Goal: Information Seeking & Learning: Find specific fact

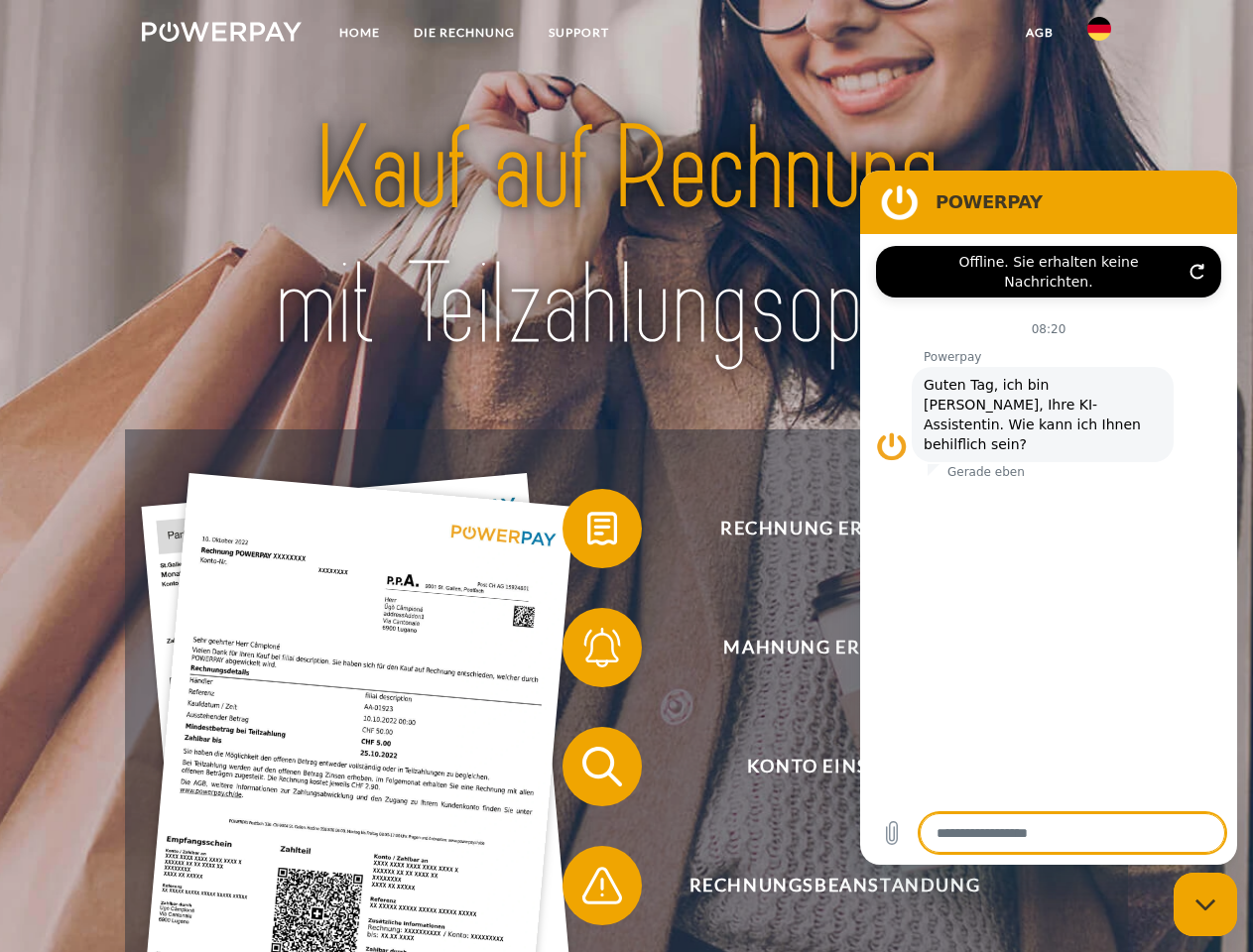
click at [221, 35] on img at bounding box center [222, 32] width 160 height 20
click at [1099, 35] on img at bounding box center [1099, 29] width 24 height 24
click at [1039, 33] on link "agb" at bounding box center [1039, 33] width 61 height 36
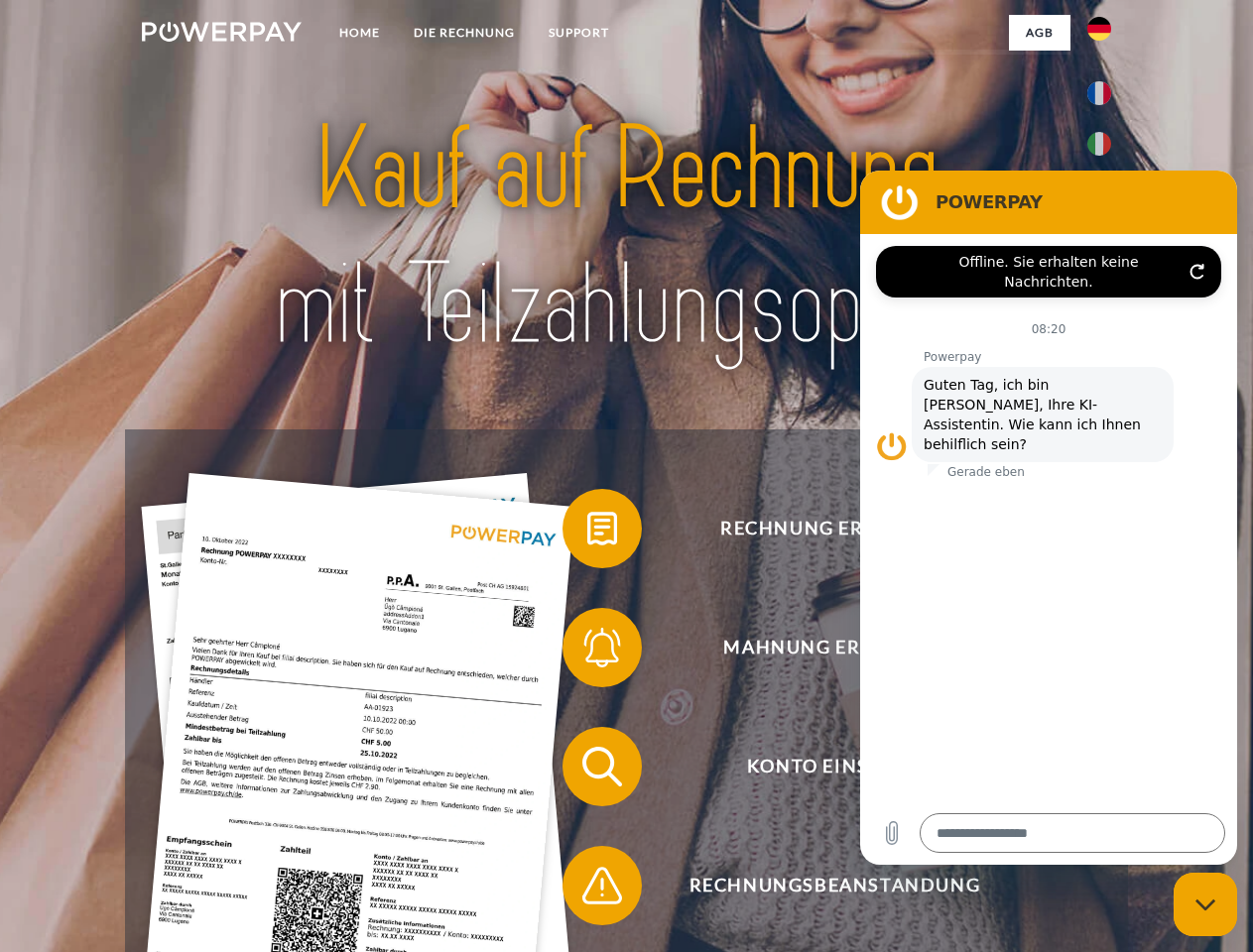
click at [587, 533] on span at bounding box center [572, 528] width 99 height 99
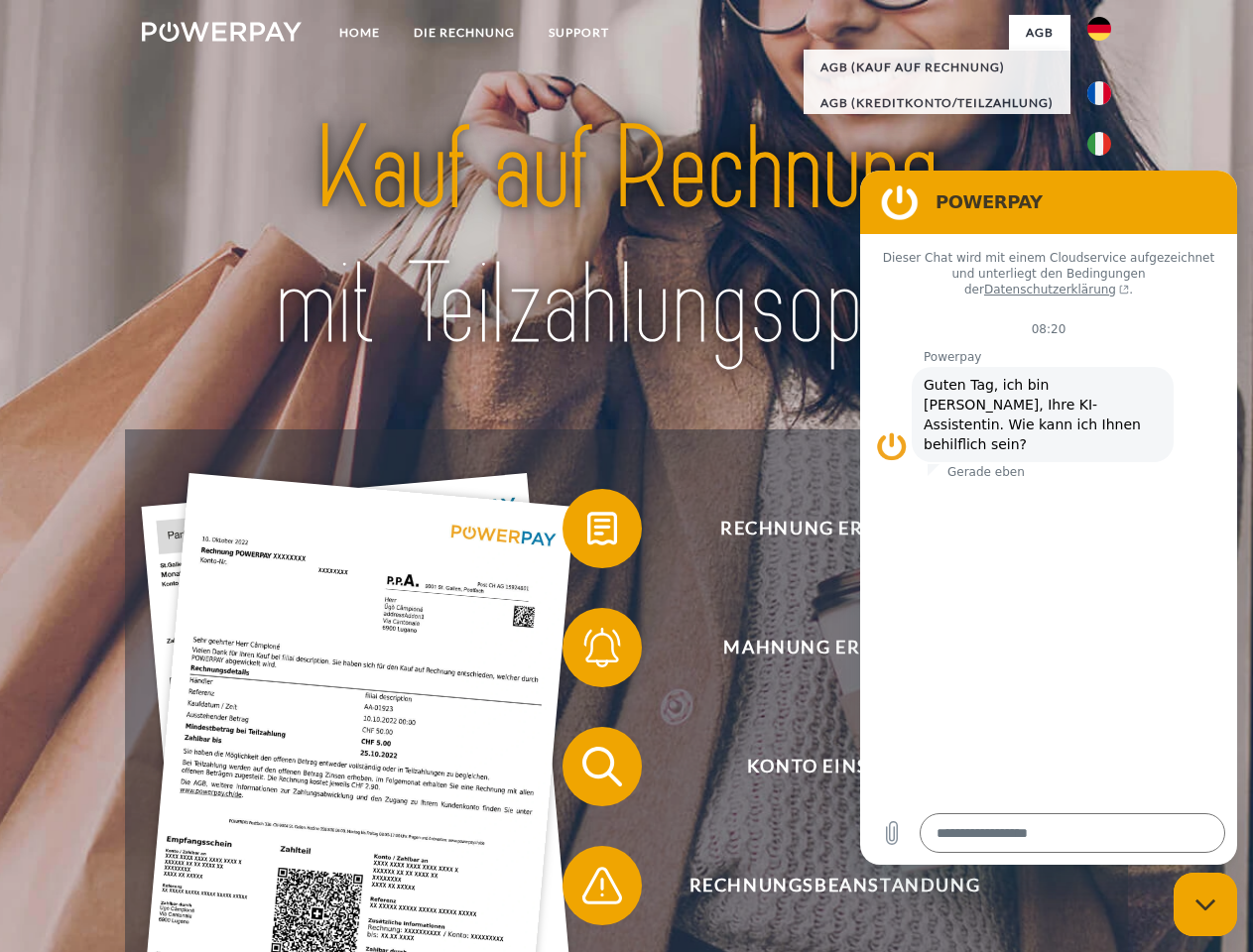
click at [587, 652] on div "Rechnung erhalten? Mahnung erhalten? Konto einsehen" at bounding box center [626, 826] width 1002 height 794
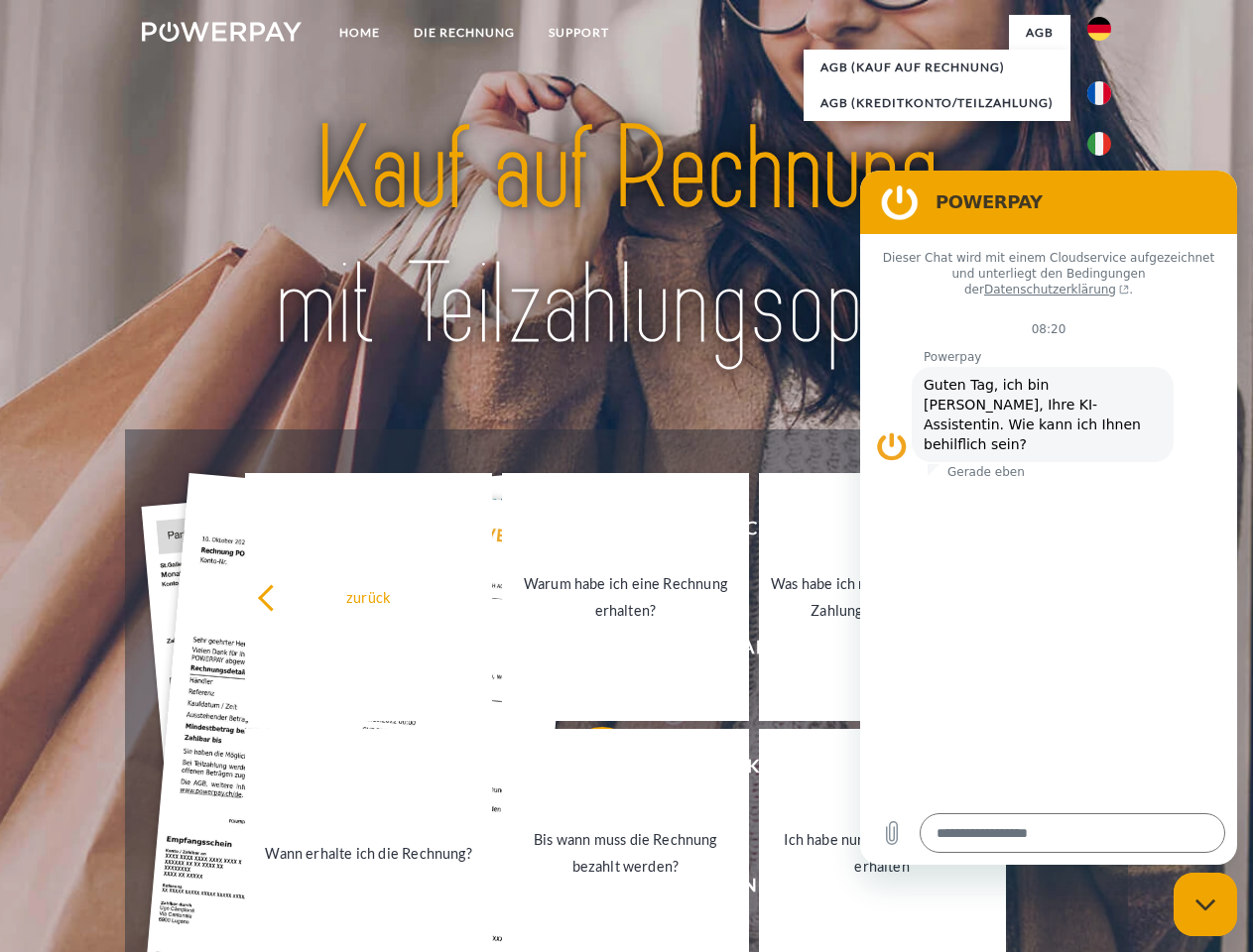
click at [587, 771] on link "Bis wann muss die Rechnung bezahlt werden?" at bounding box center [625, 853] width 247 height 248
click at [587, 890] on span at bounding box center [572, 885] width 99 height 99
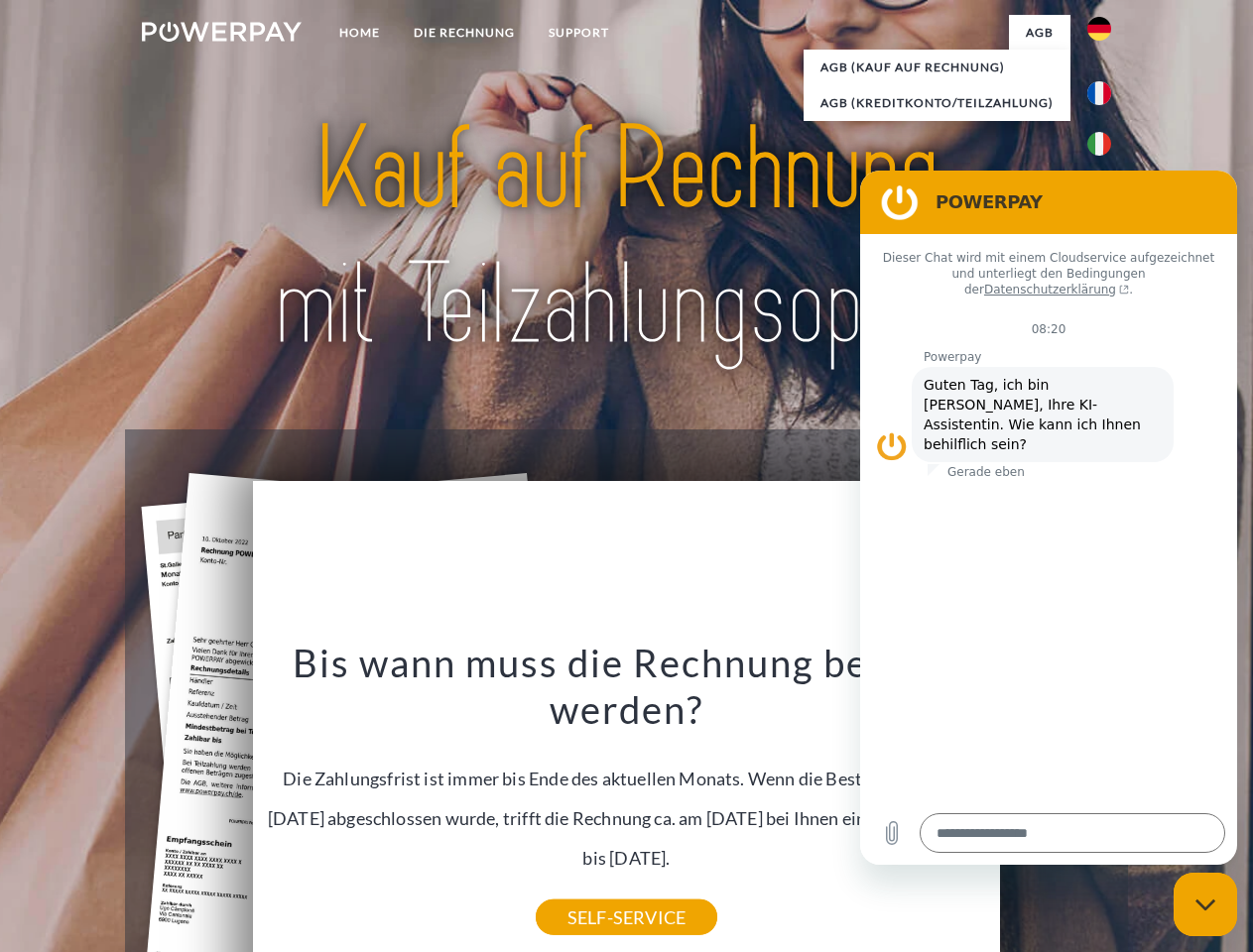
click at [1205, 905] on icon "Messaging-Fenster schließen" at bounding box center [1205, 905] width 21 height 13
type textarea "*"
